Goal: Communication & Community: Answer question/provide support

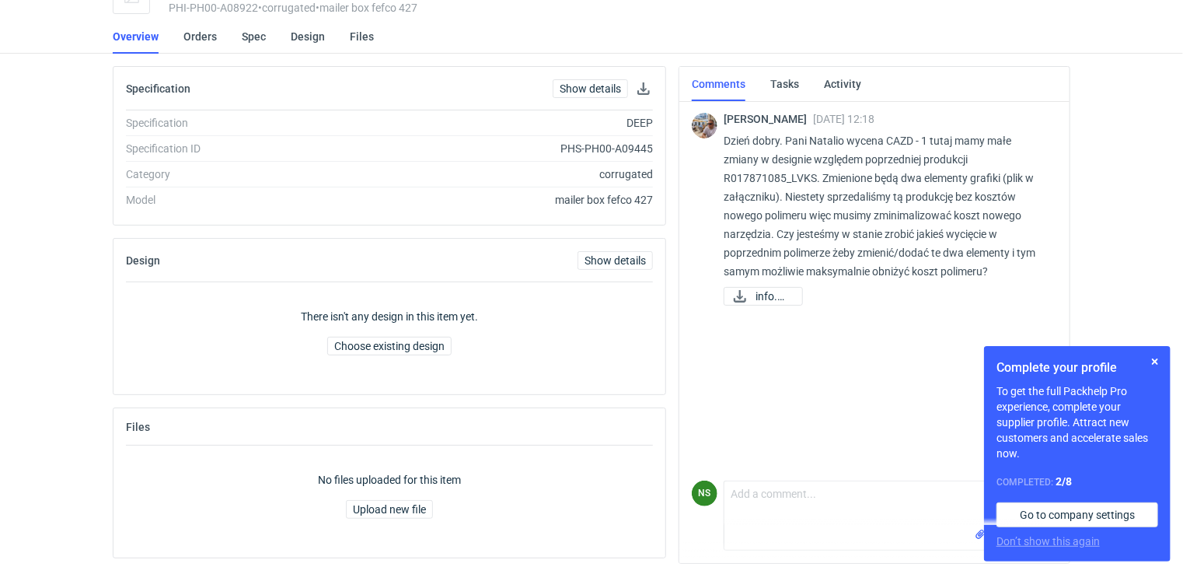
scroll to position [87, 0]
drag, startPoint x: 813, startPoint y: 174, endPoint x: 721, endPoint y: 175, distance: 91.7
click at [721, 175] on div "[PERSON_NAME] [DATE] 12:18 Dzień dobry. Pani Natalio wycena CAZD - 1 tutaj mamy…" at bounding box center [874, 206] width 365 height 219
copy p "R017871085_LVKS"
click at [758, 295] on span "info.png" at bounding box center [772, 294] width 34 height 17
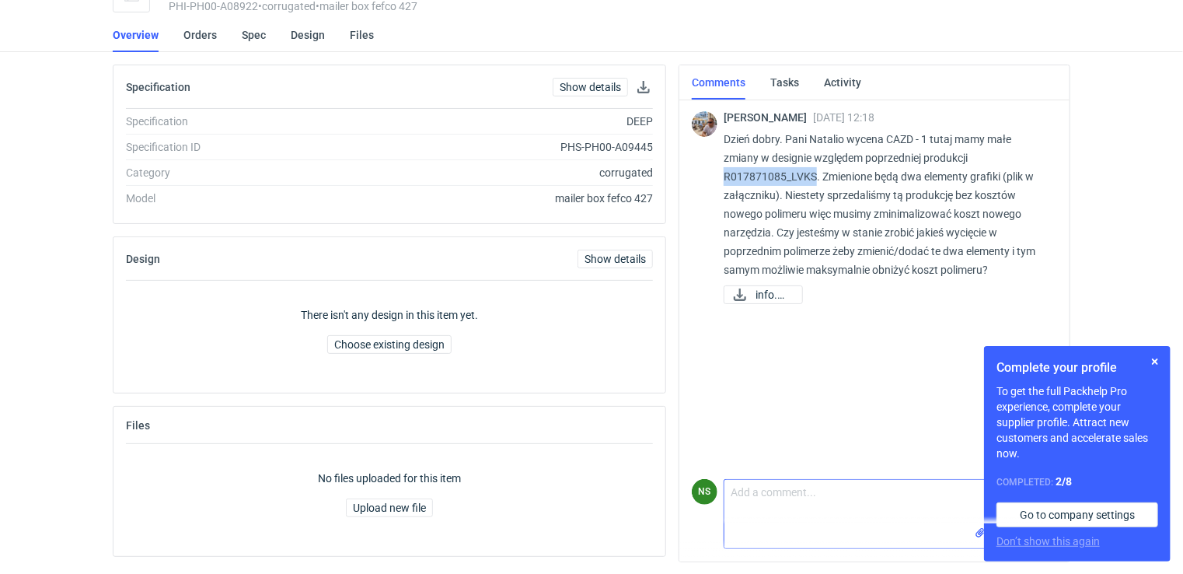
click at [790, 507] on textarea "Comment message" at bounding box center [890, 501] width 332 height 44
type textarea "[PERSON_NAME],"
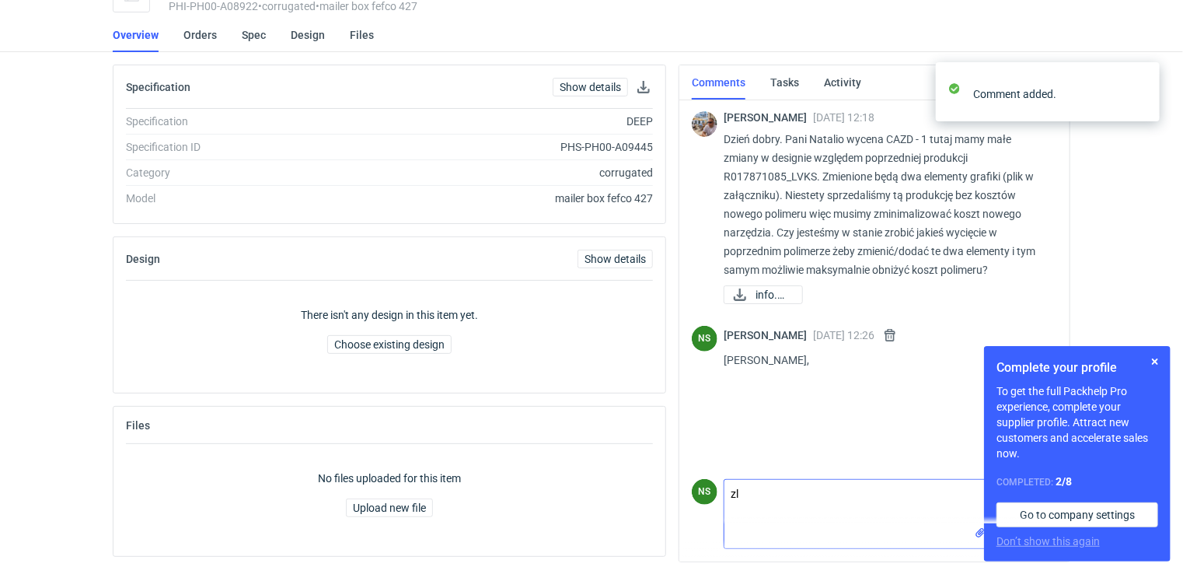
type textarea "z"
type textarea "zadałam pytanie grafikom i dam znać :)"
click at [1155, 358] on button "button" at bounding box center [1154, 361] width 19 height 19
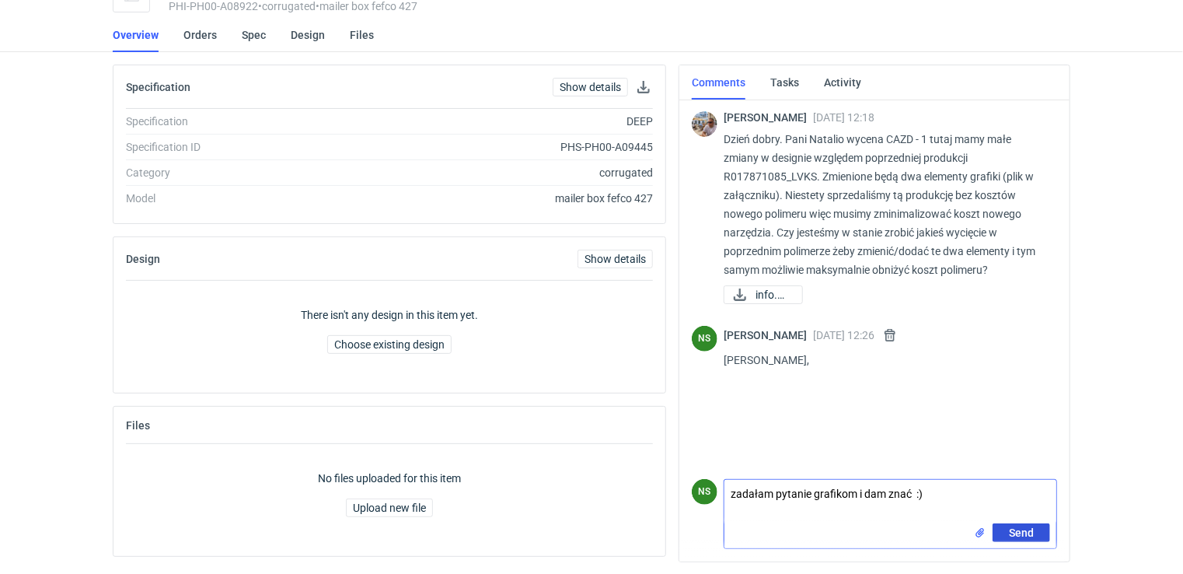
drag, startPoint x: 1022, startPoint y: 539, endPoint x: 880, endPoint y: 456, distance: 164.3
click at [1022, 538] on button "Send" at bounding box center [1021, 532] width 58 height 19
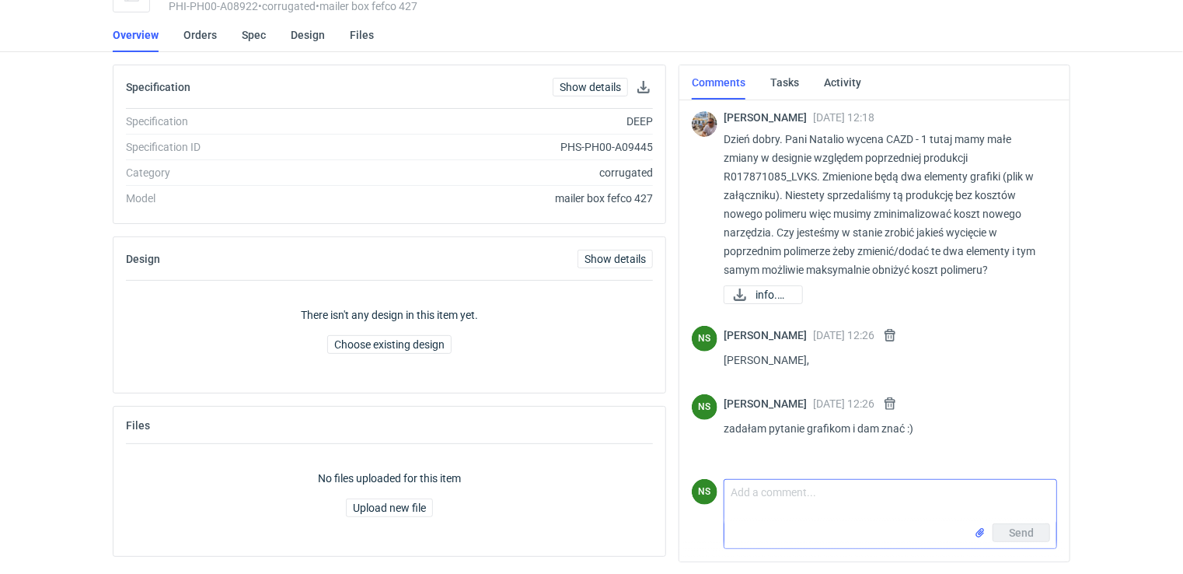
scroll to position [0, 0]
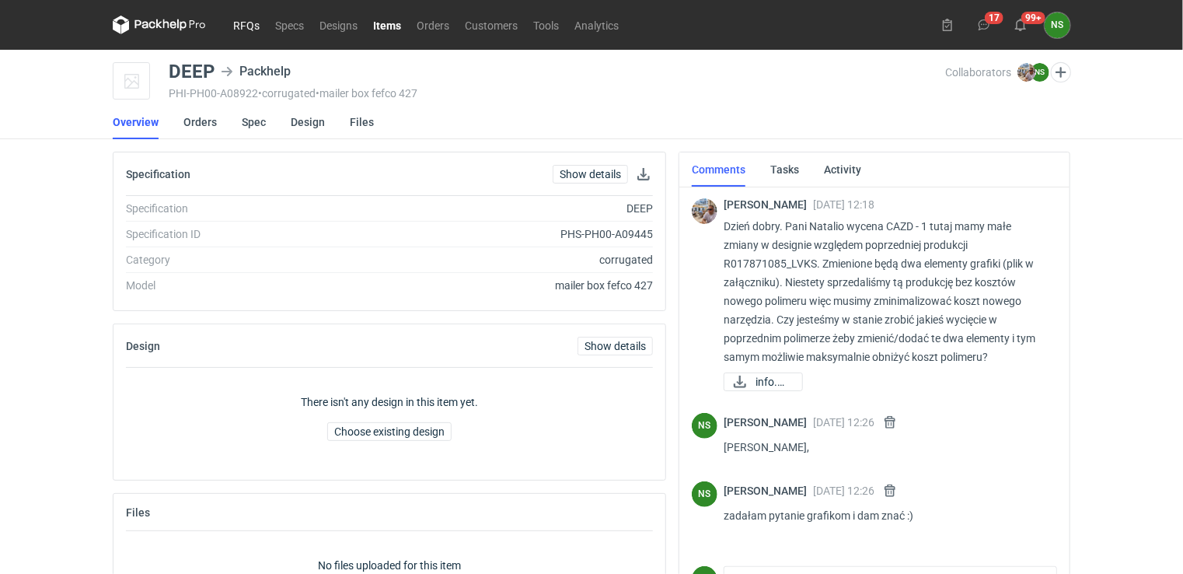
click at [253, 26] on link "RFQs" at bounding box center [246, 25] width 42 height 19
